Goal: Information Seeking & Learning: Learn about a topic

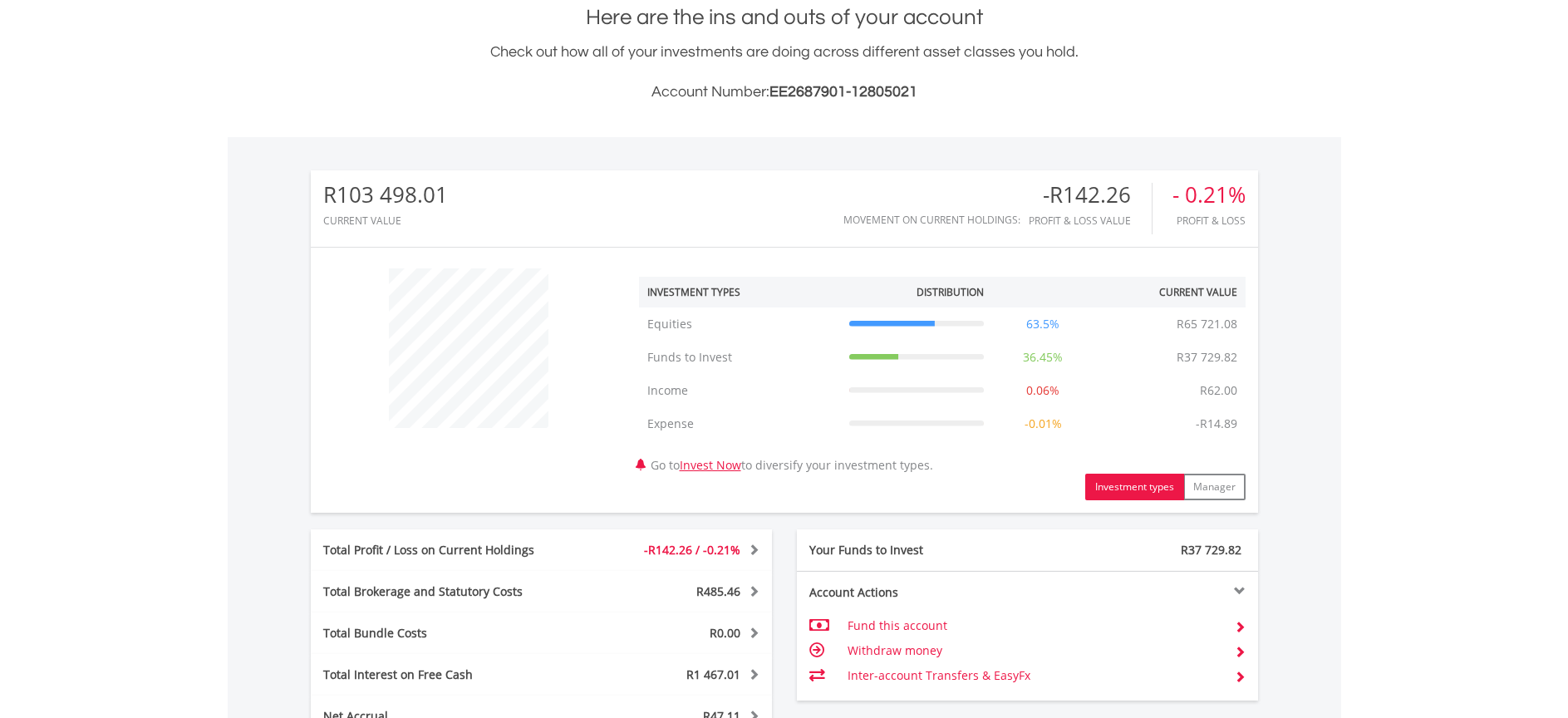
scroll to position [499, 0]
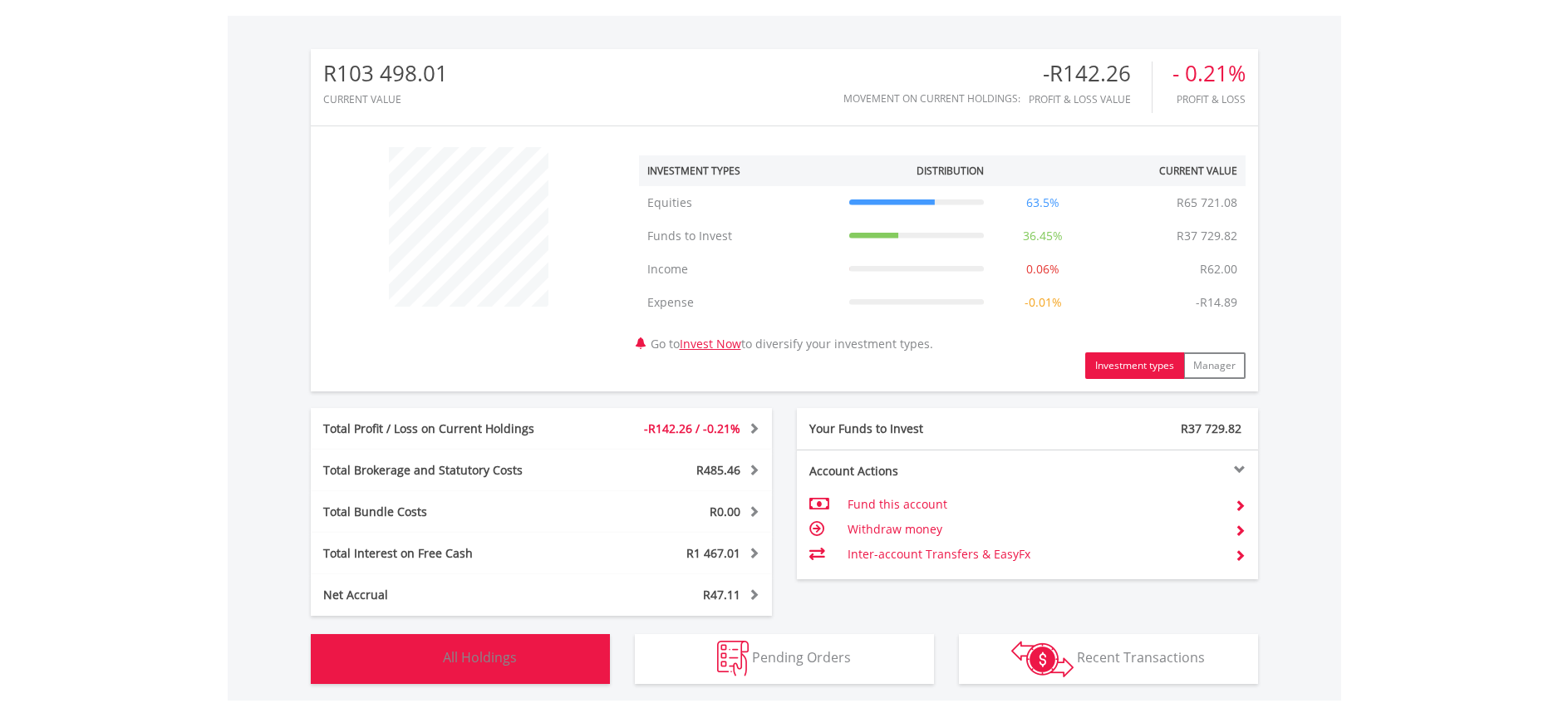
click at [493, 648] on button "Holdings All Holdings" at bounding box center [459, 659] width 299 height 50
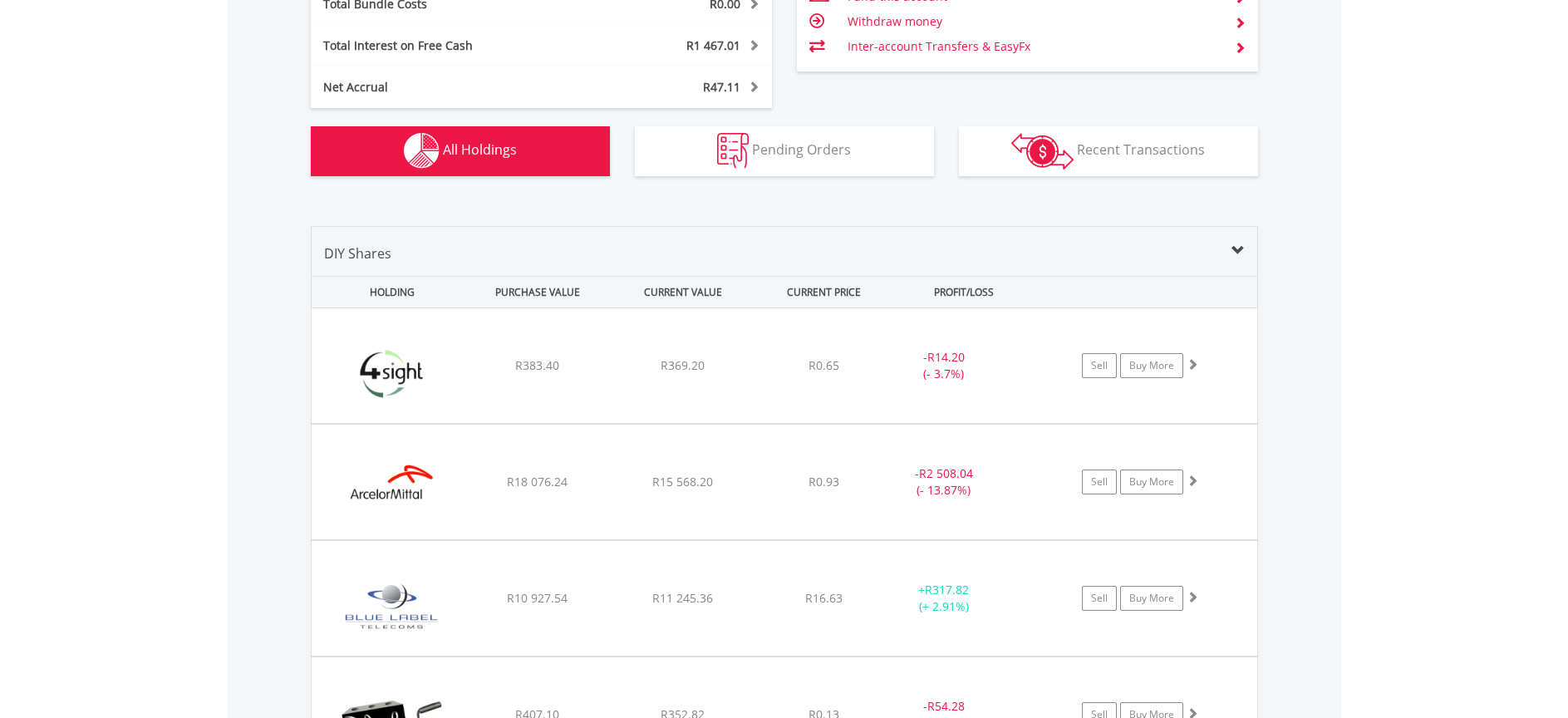
scroll to position [1011, 0]
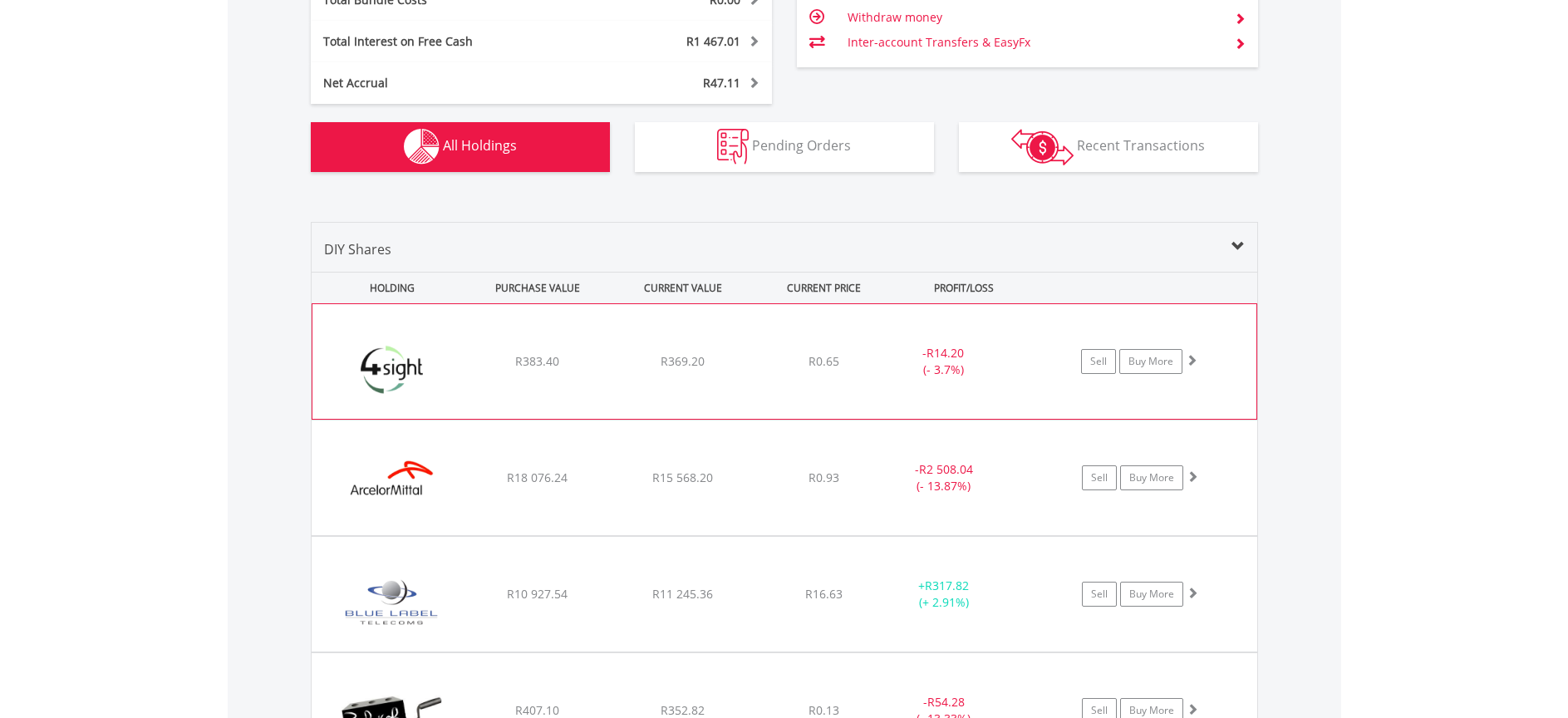
click at [444, 352] on img at bounding box center [392, 369] width 143 height 90
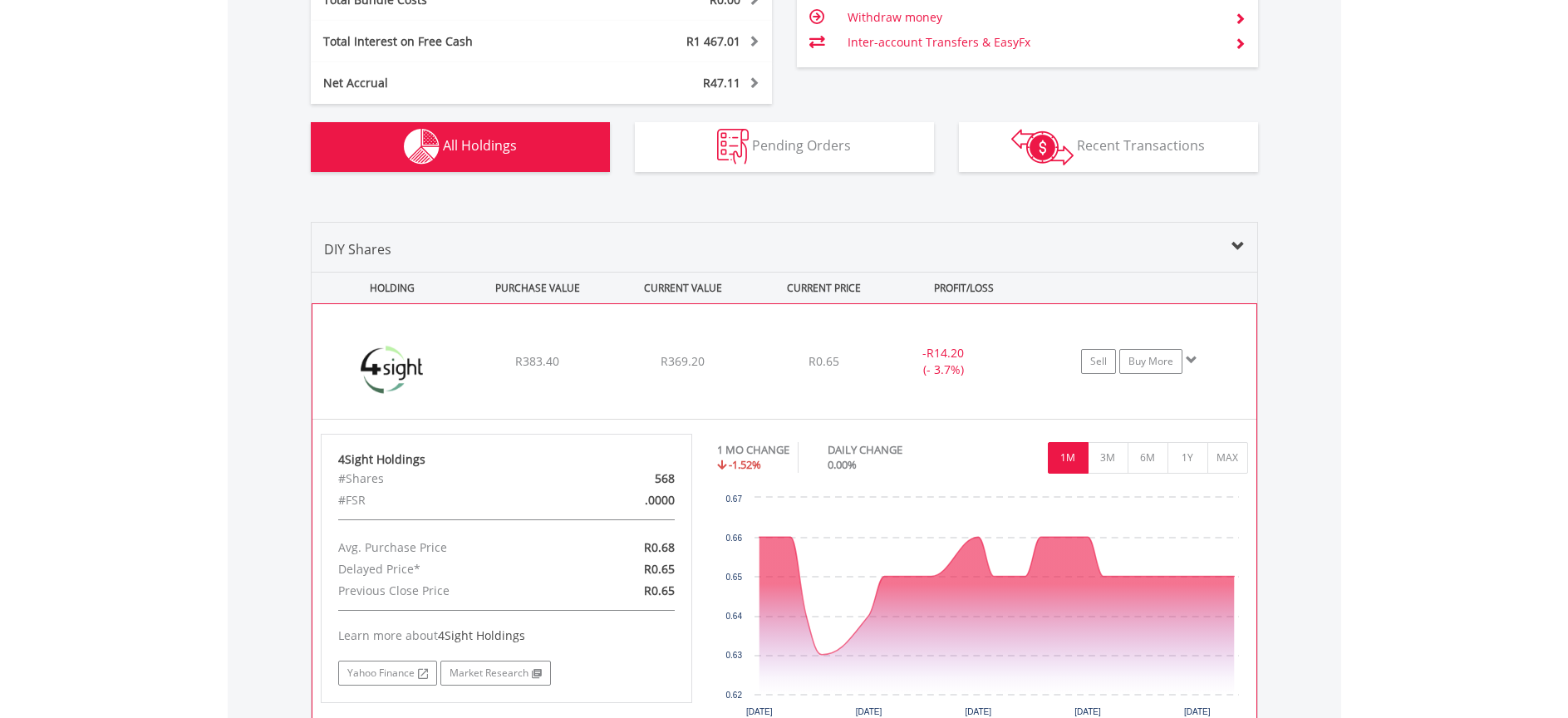
click at [475, 339] on div "﻿ 4Sight Holdings R383.40 R369.20 R0.65 - R14.20 (- 3.7%) Sell Buy More" at bounding box center [784, 361] width 944 height 115
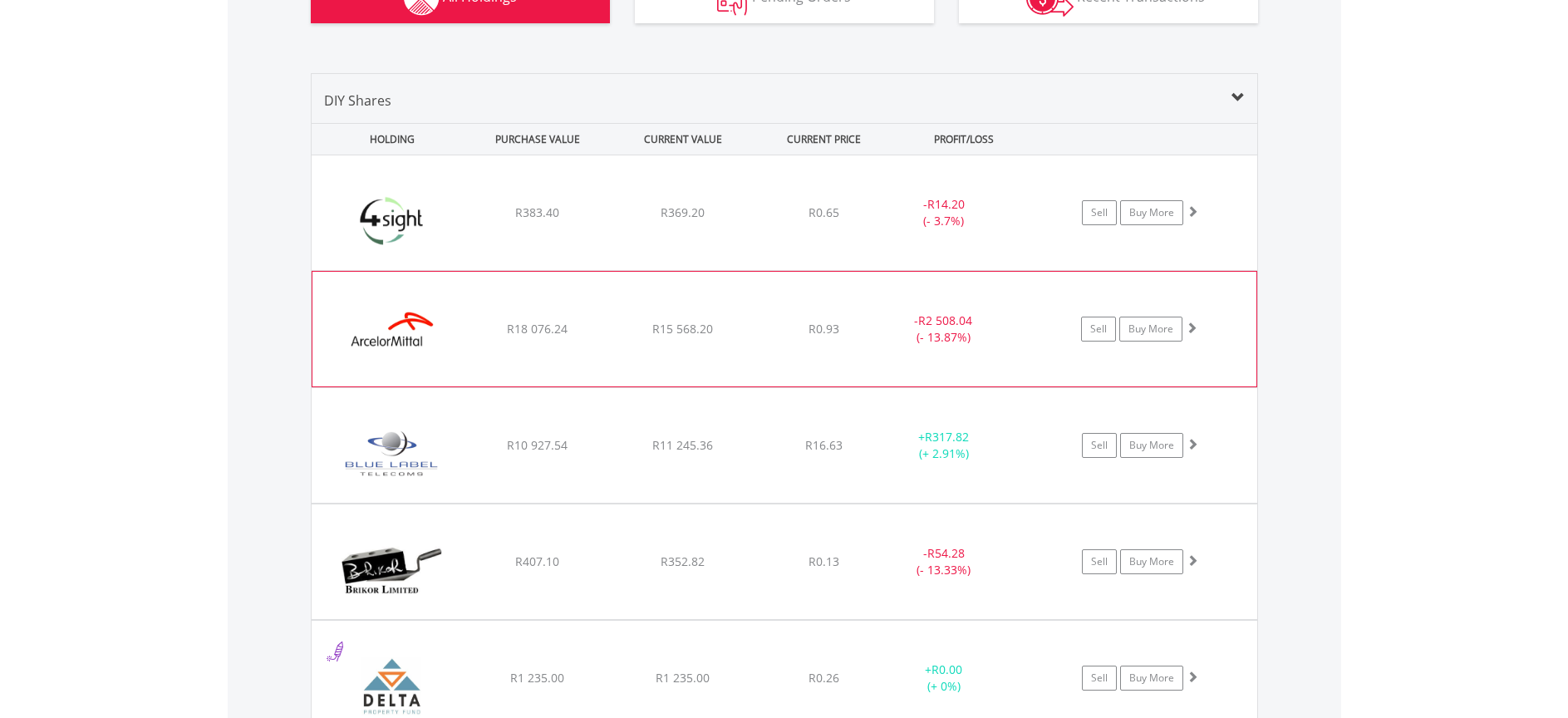
scroll to position [1177, 0]
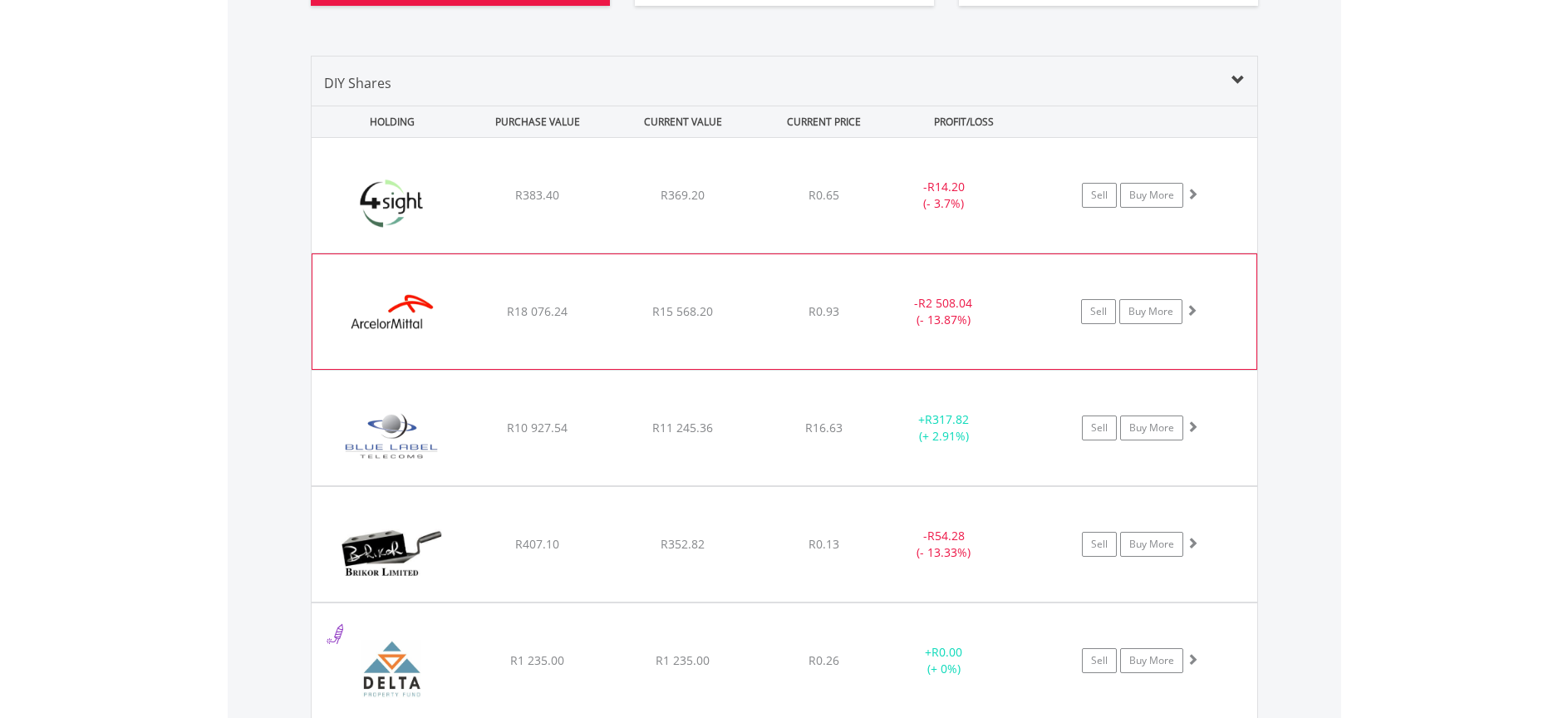
click at [347, 285] on img at bounding box center [392, 320] width 143 height 90
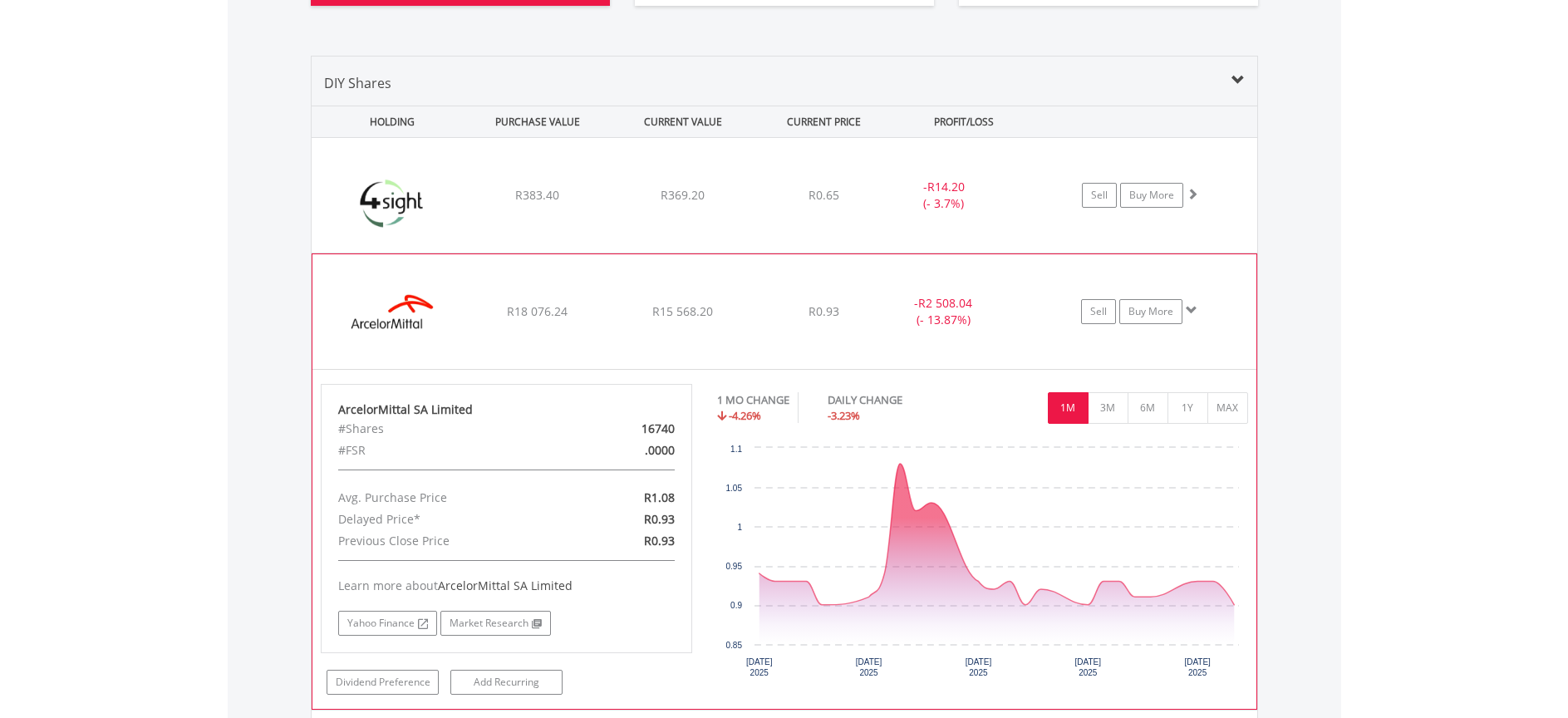
click at [459, 289] on img at bounding box center [392, 320] width 143 height 90
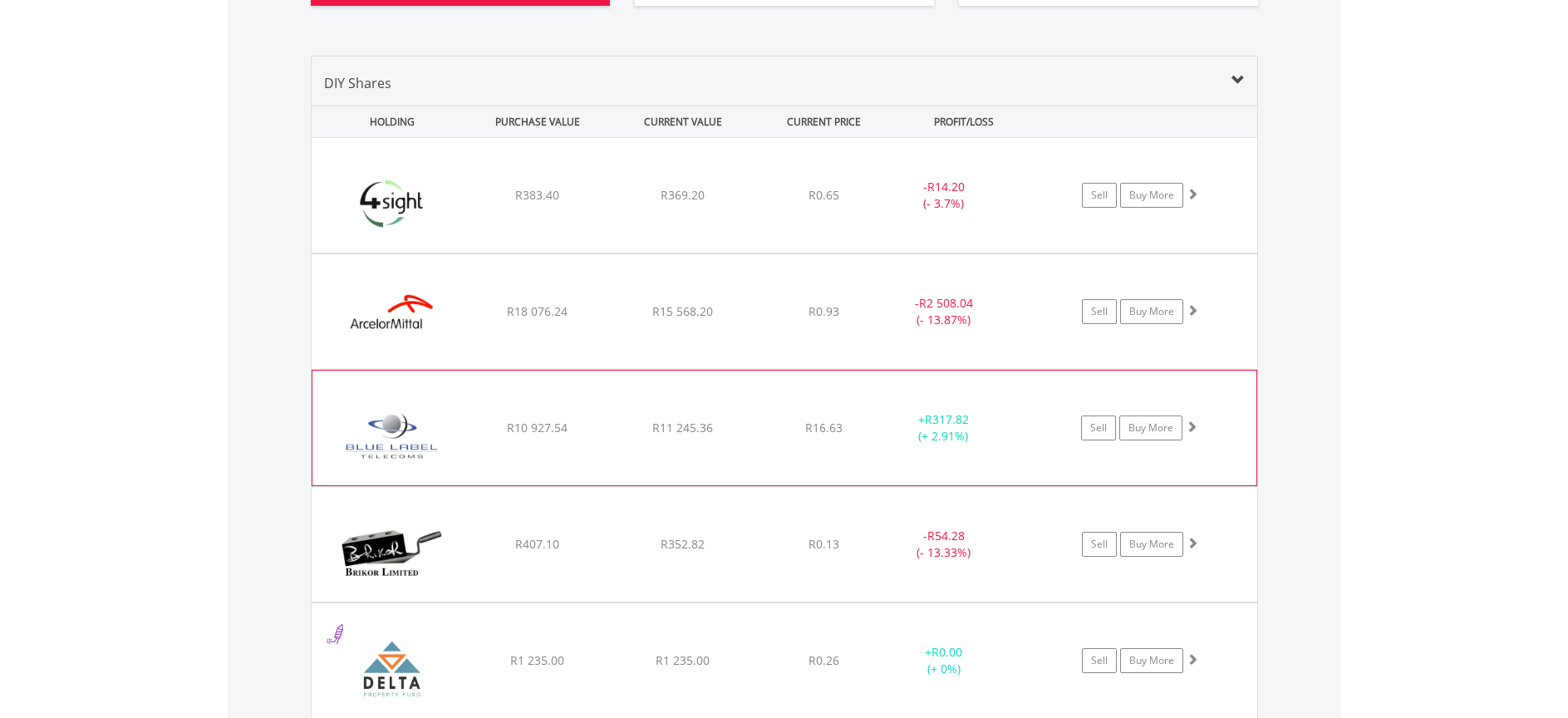
click at [443, 404] on img at bounding box center [392, 436] width 143 height 90
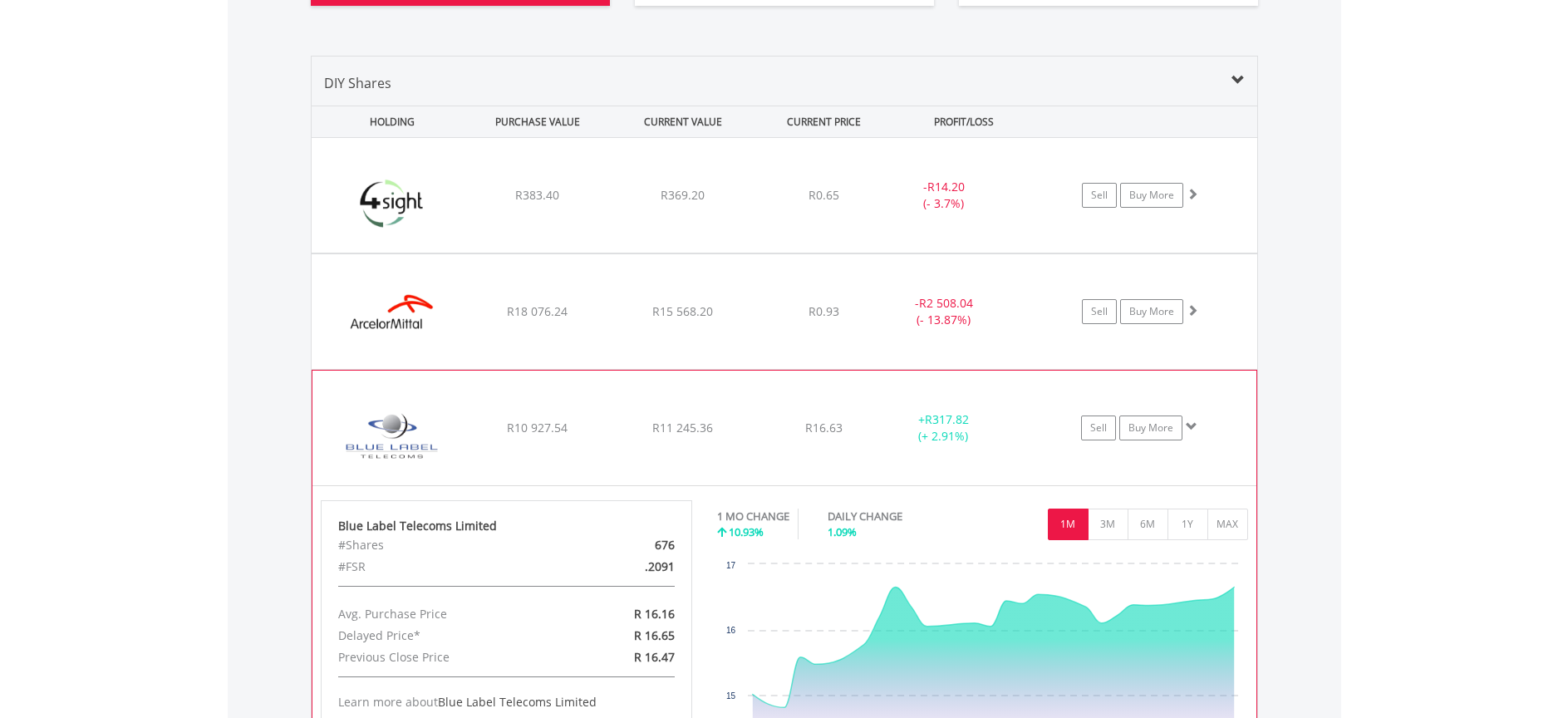
click at [448, 397] on img at bounding box center [392, 436] width 143 height 90
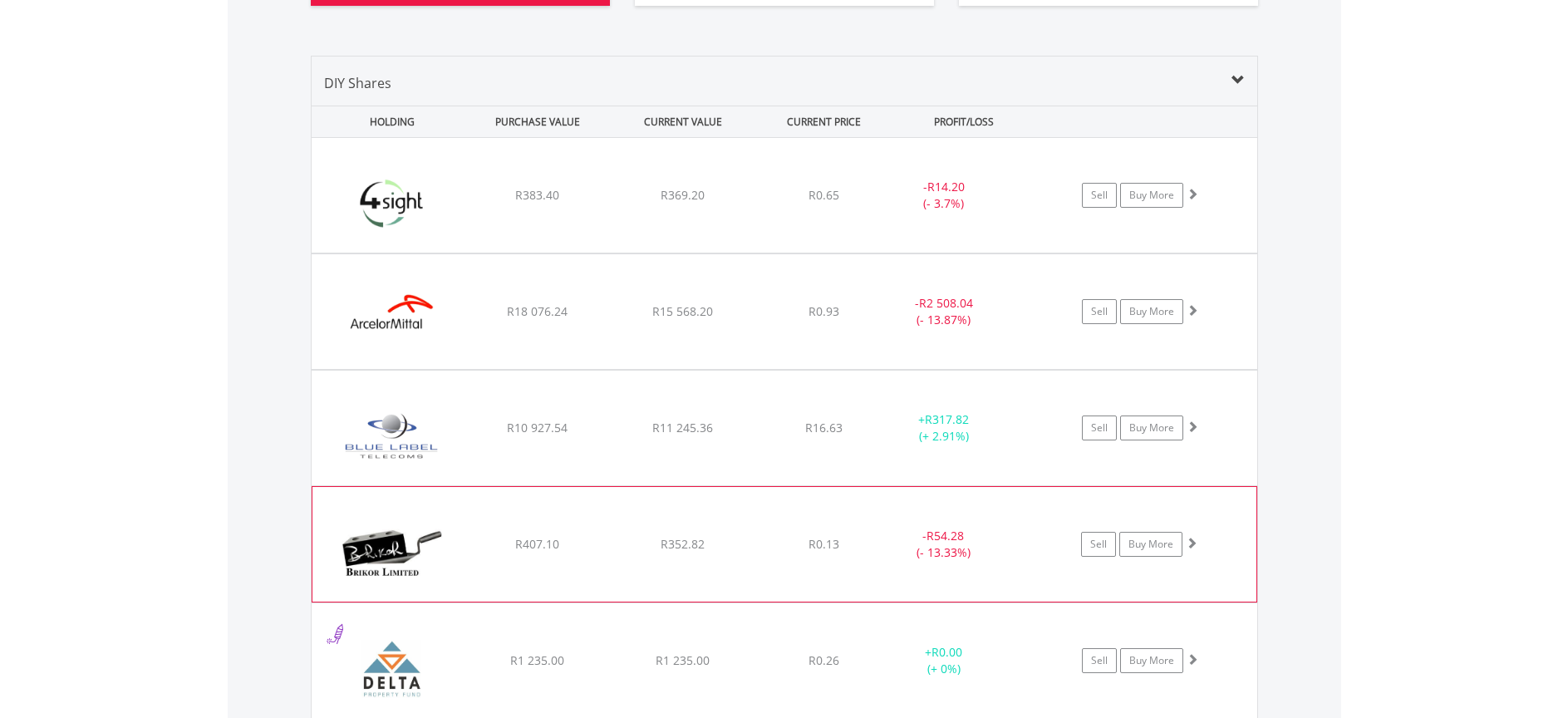
click at [454, 510] on img at bounding box center [392, 552] width 143 height 90
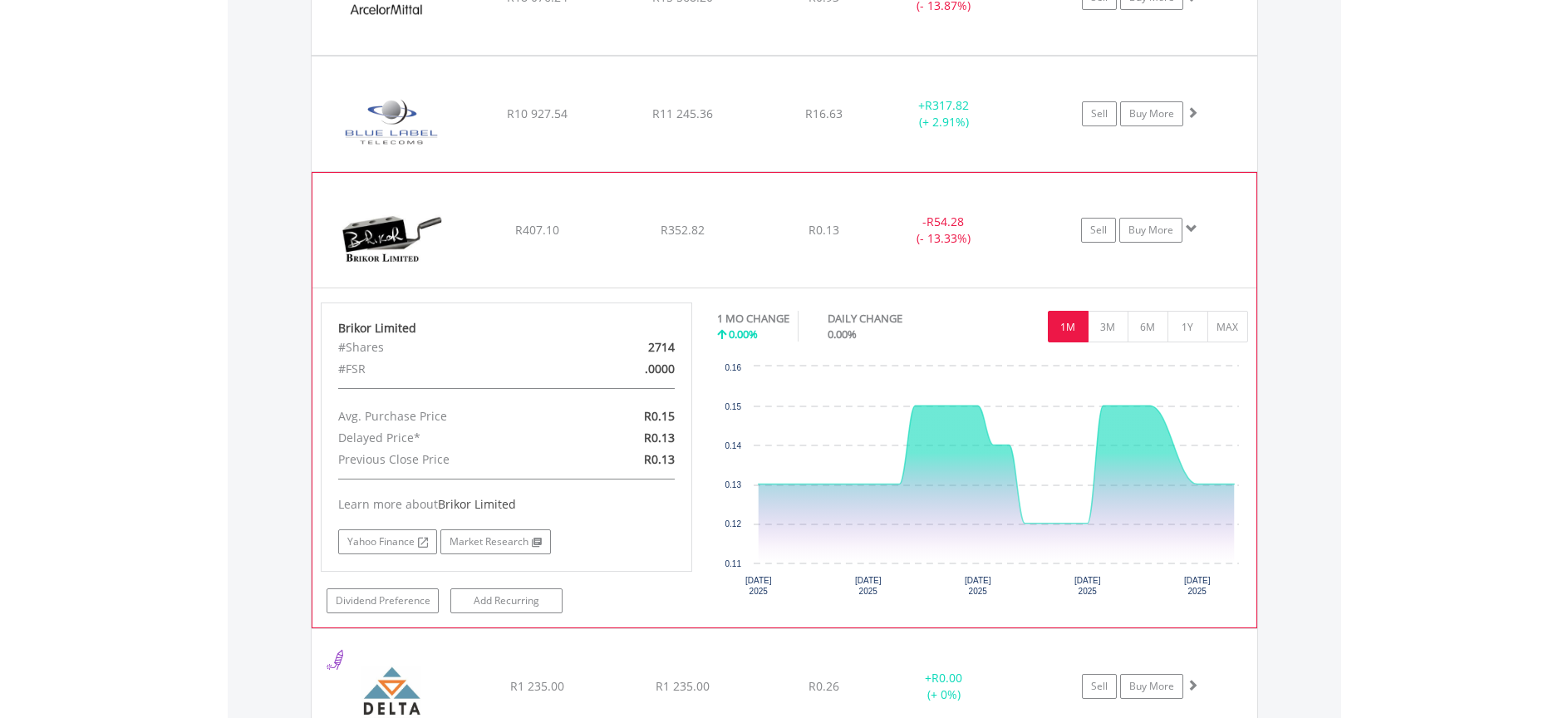
scroll to position [1565, 0]
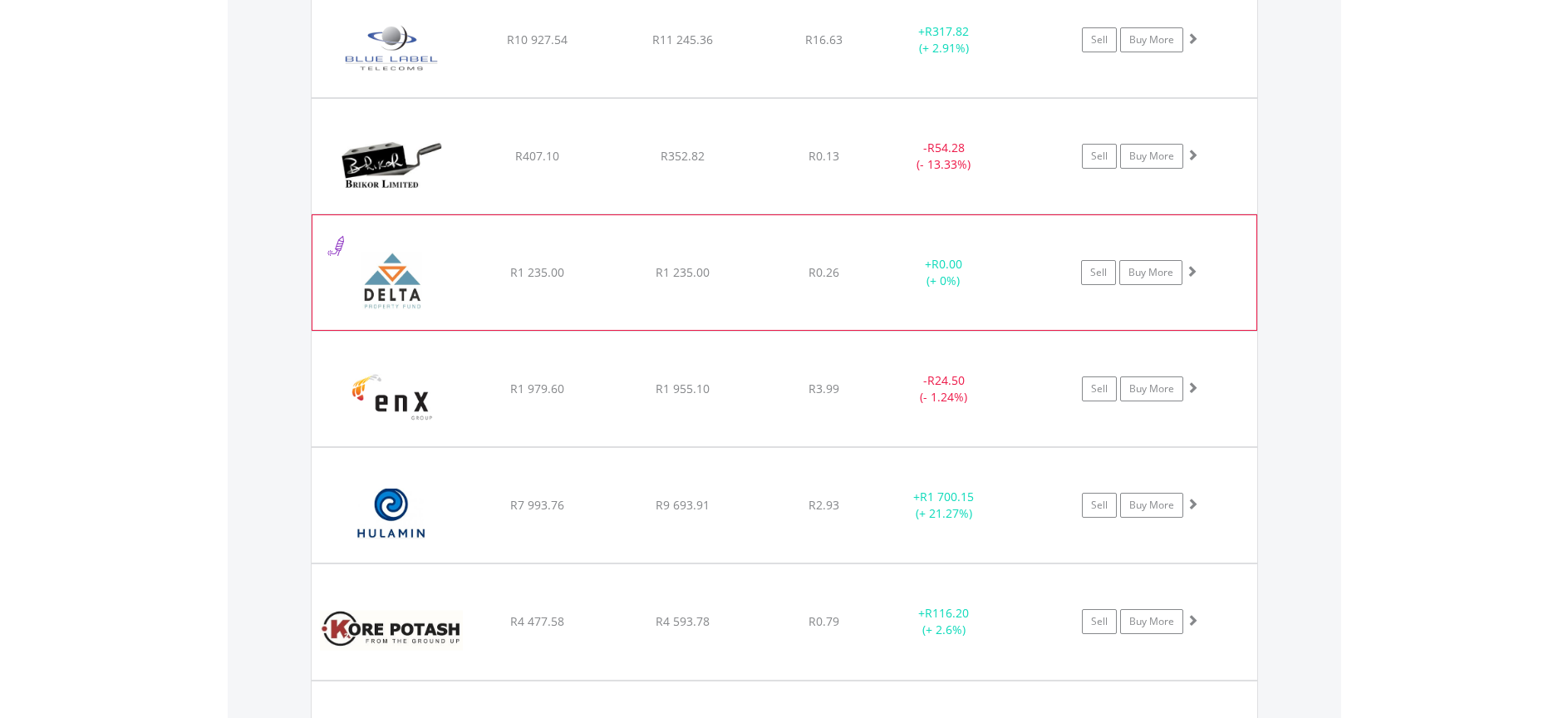
click at [434, 244] on img at bounding box center [392, 280] width 143 height 90
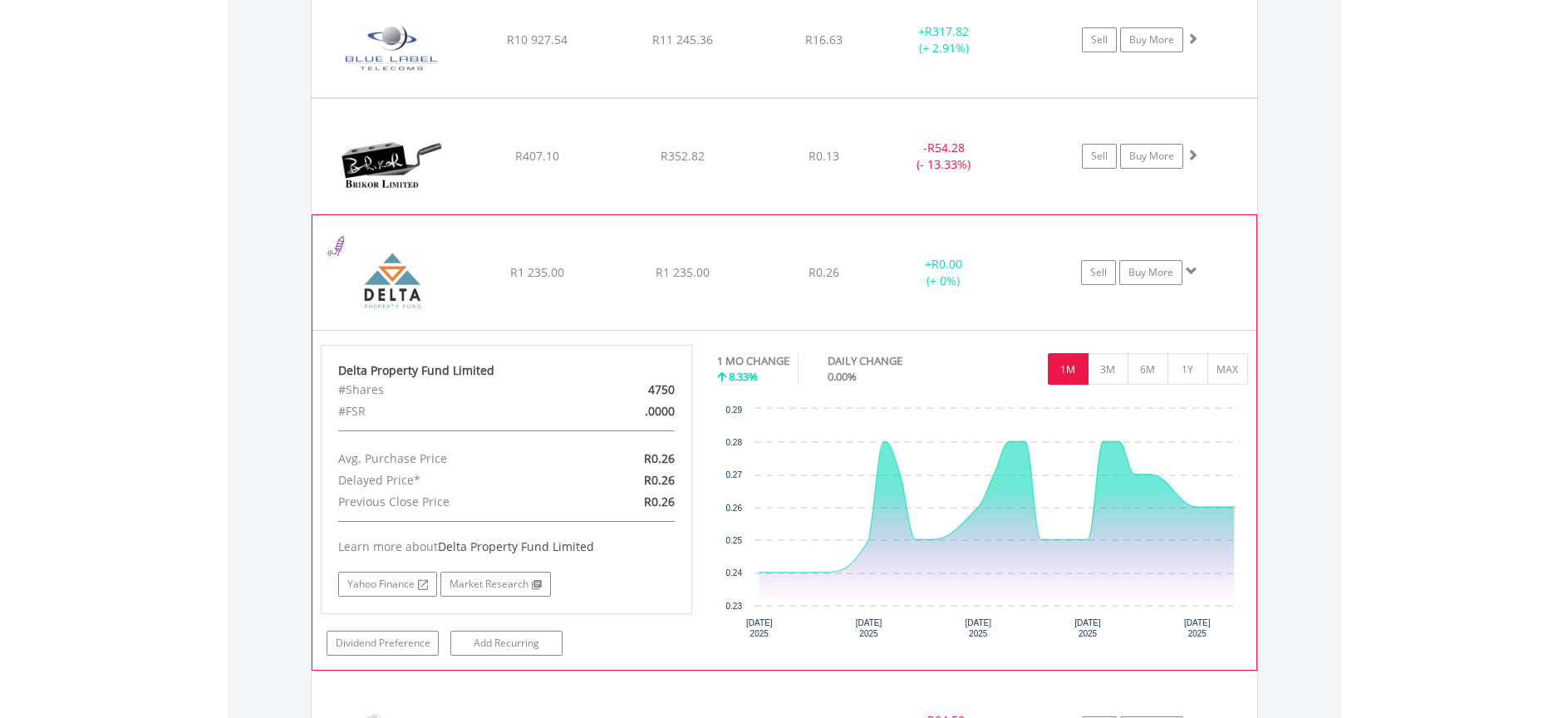
click at [432, 237] on img at bounding box center [392, 280] width 143 height 90
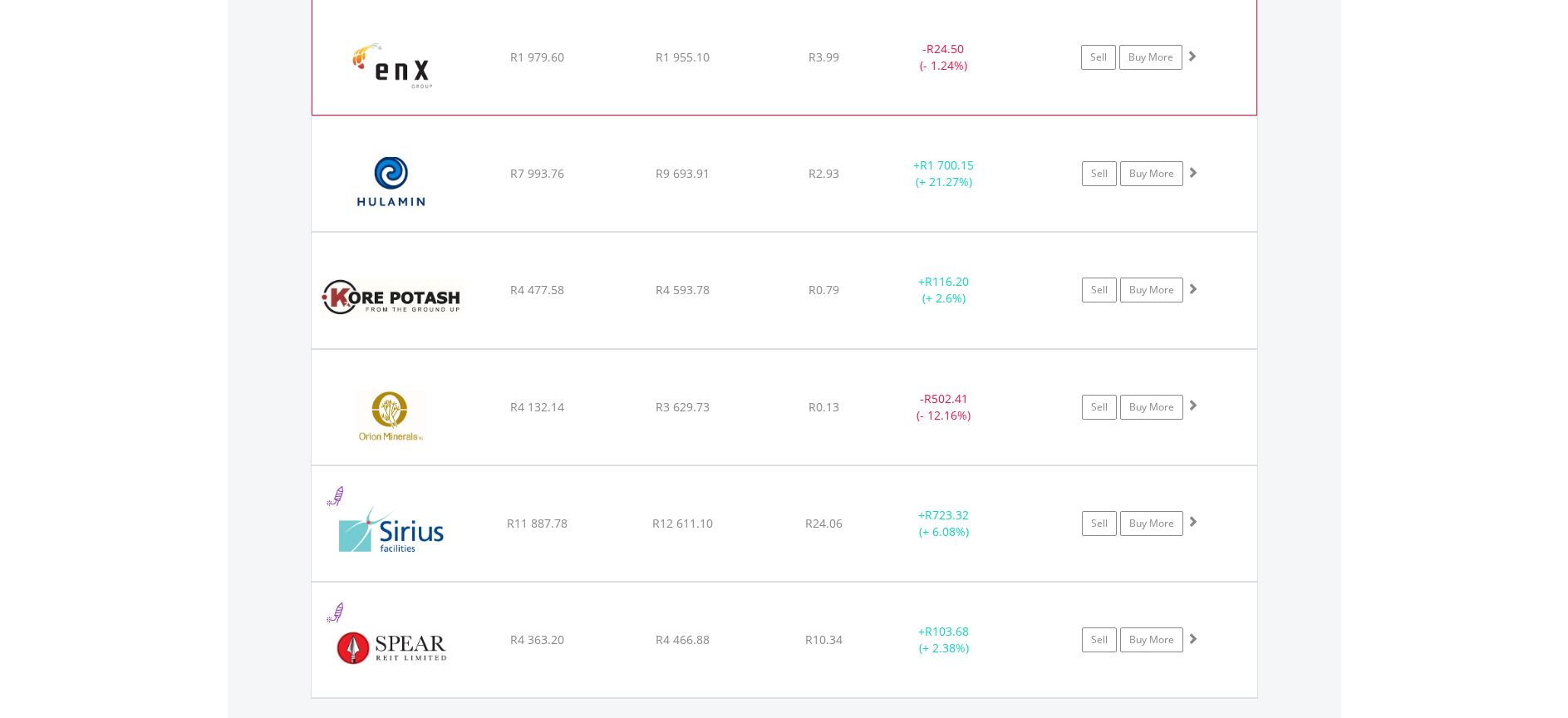
scroll to position [1897, 0]
click at [394, 250] on div "Kore Potash Plc" at bounding box center [392, 298] width 143 height 98
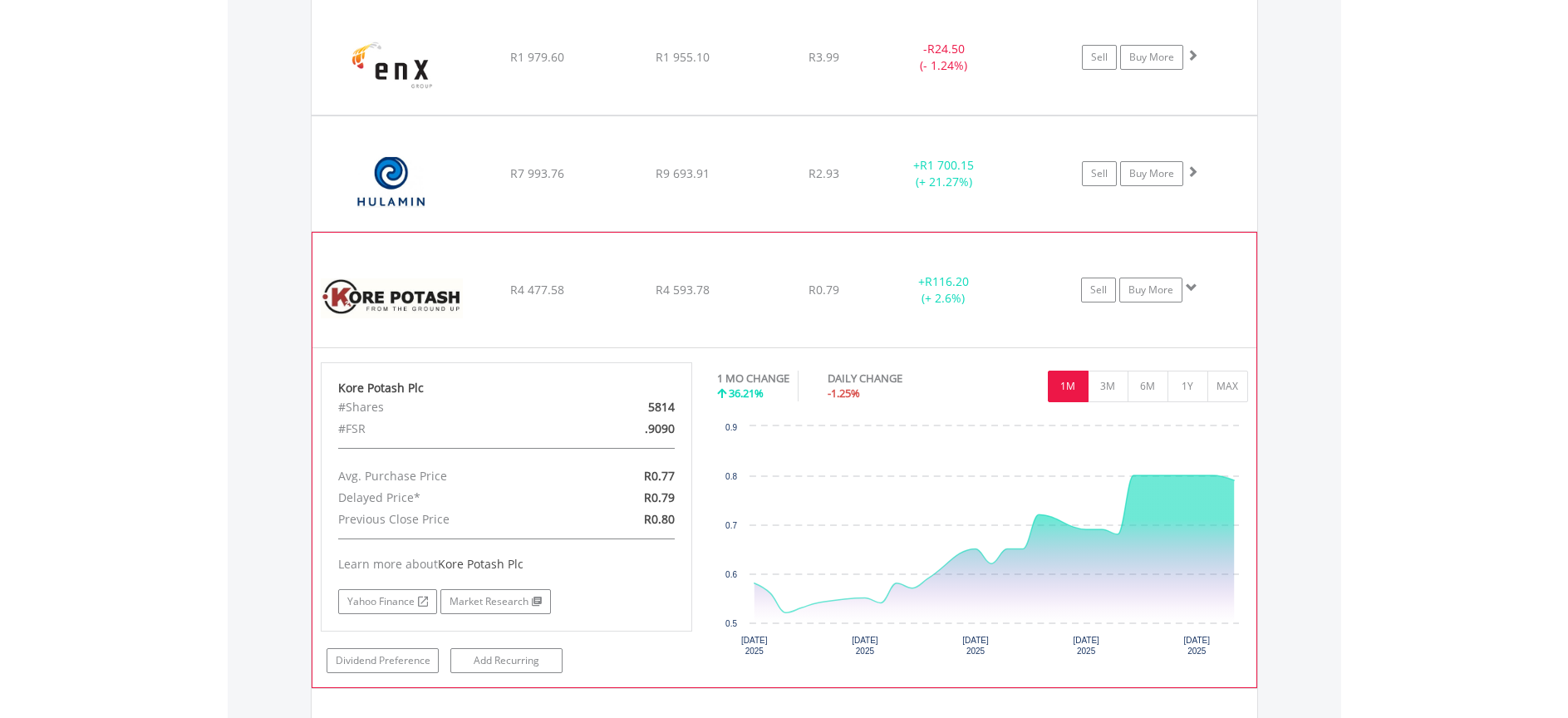
click at [355, 259] on img at bounding box center [392, 298] width 143 height 90
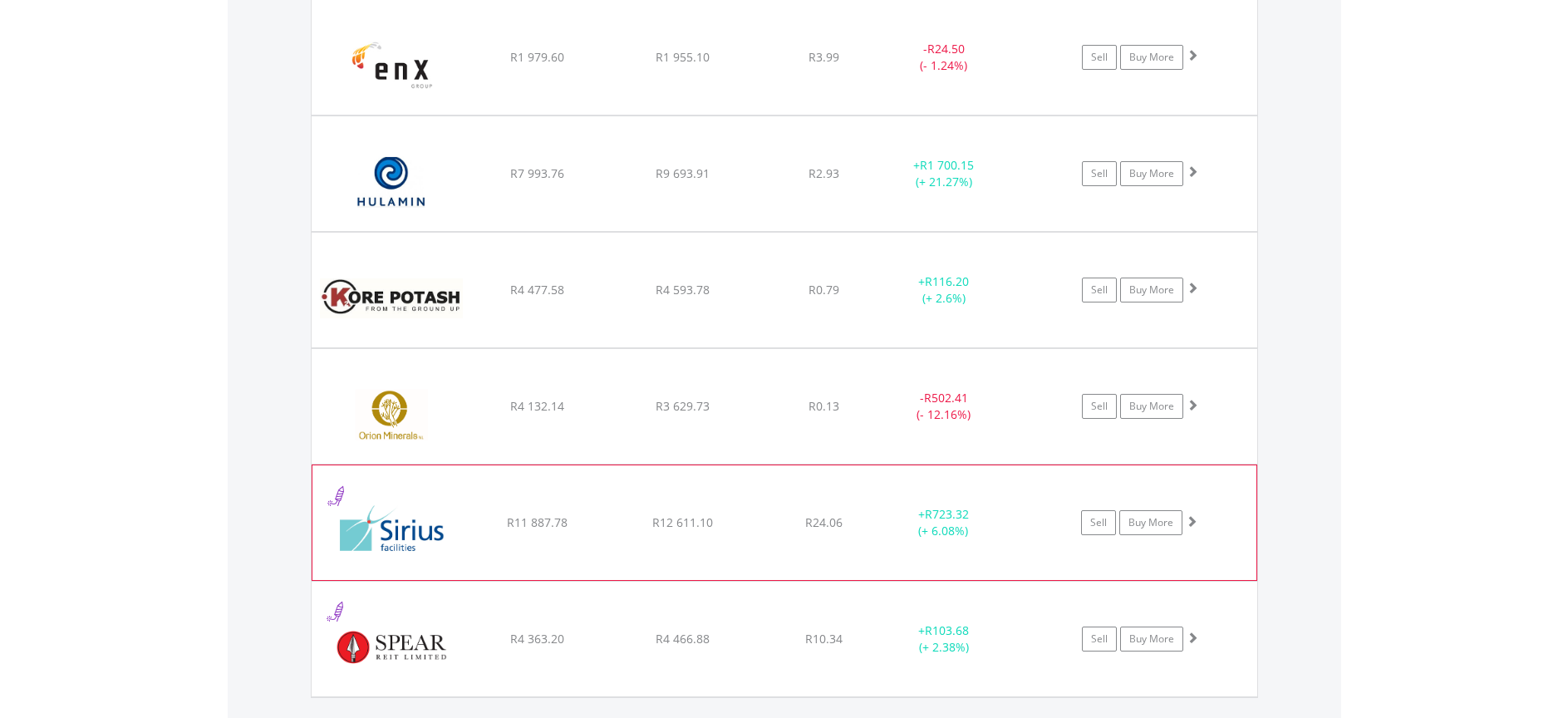
click at [437, 494] on img at bounding box center [392, 531] width 143 height 90
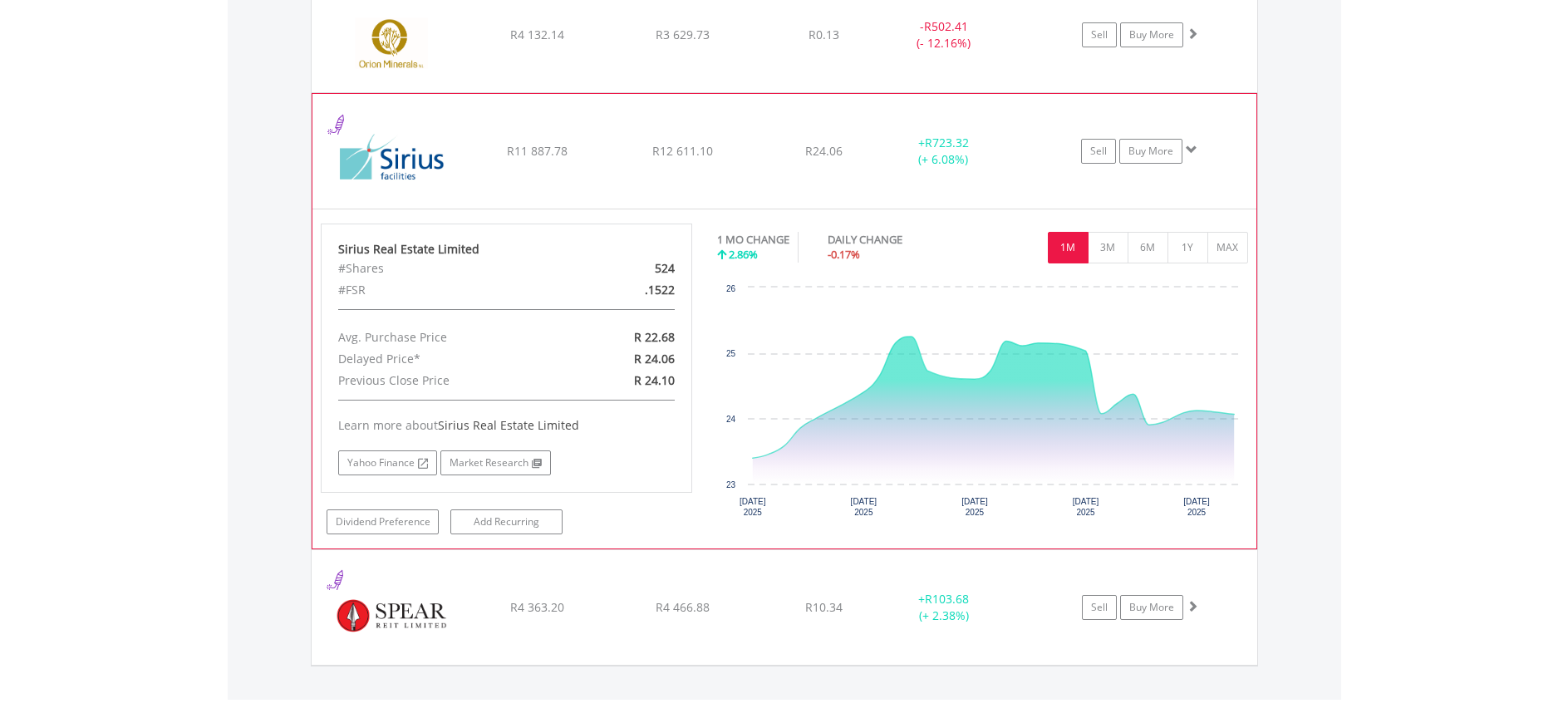
scroll to position [2285, 0]
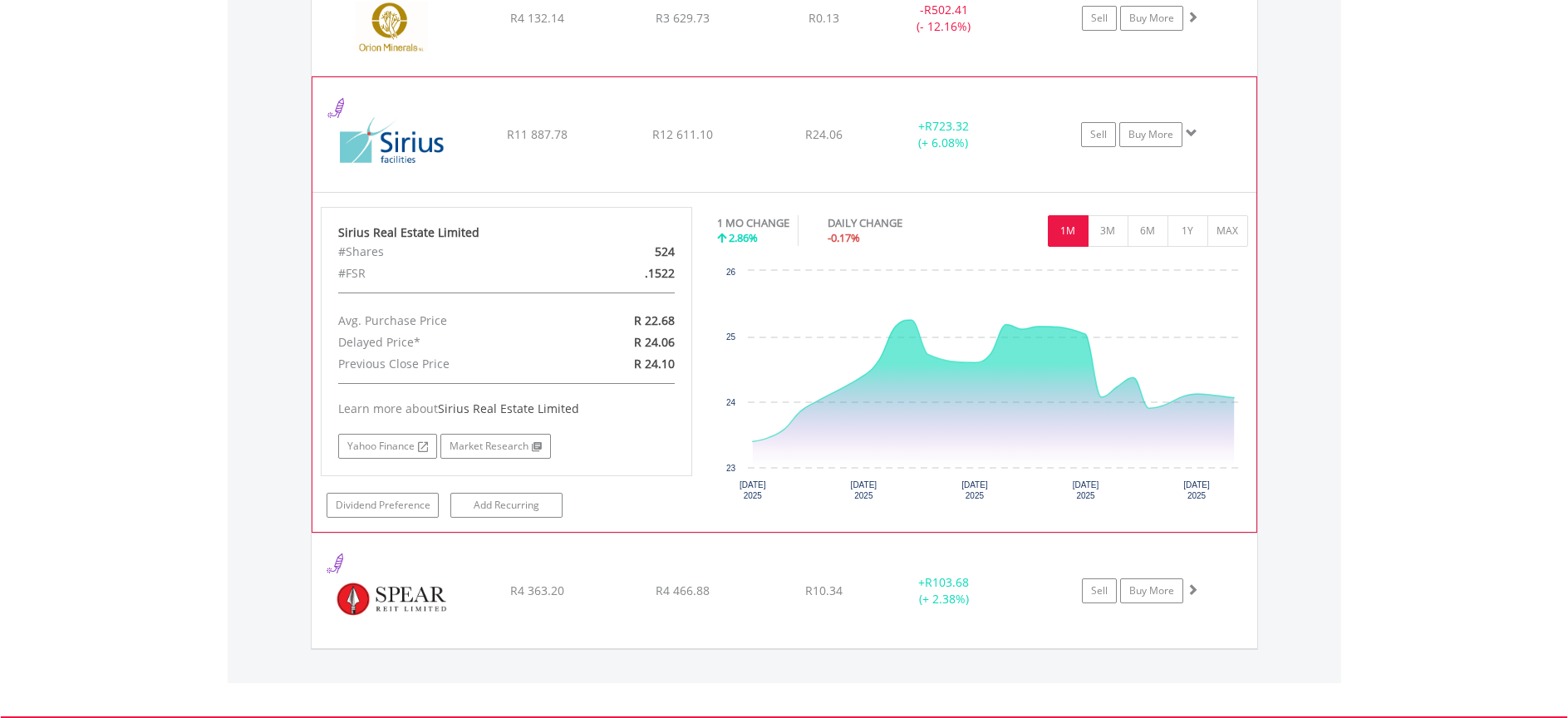
click at [437, 98] on img at bounding box center [392, 142] width 143 height 90
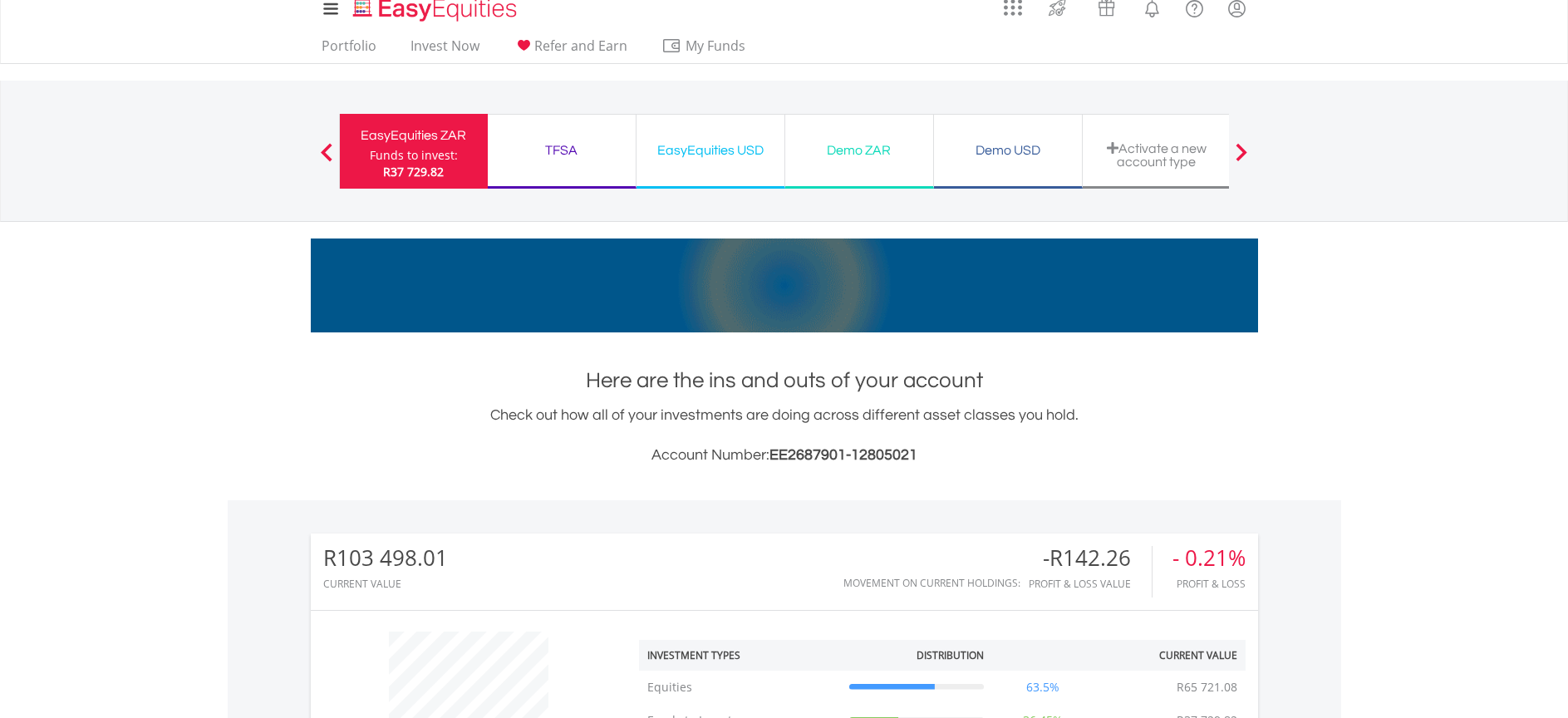
scroll to position [0, 0]
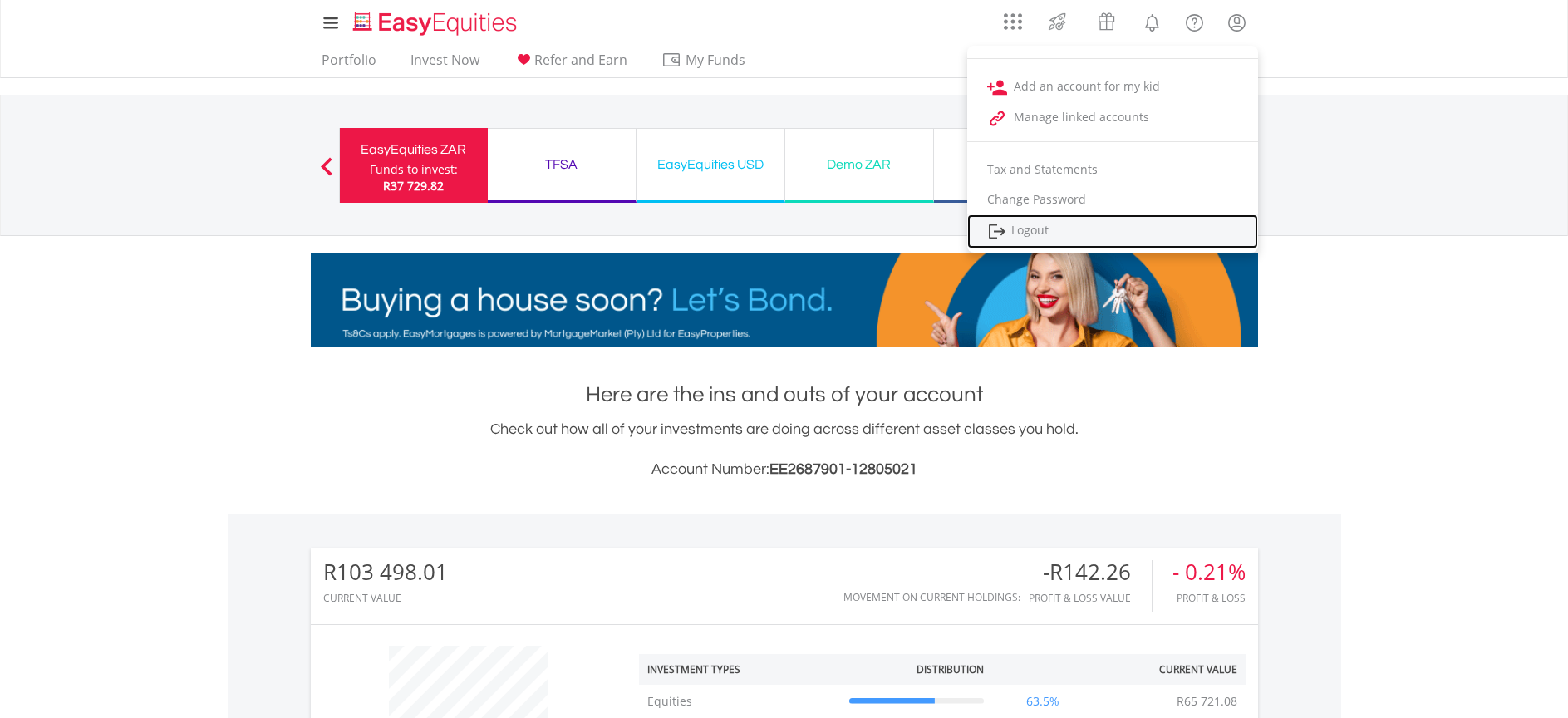
click at [1037, 226] on link "Logout" at bounding box center [1113, 231] width 291 height 34
